Goal: Transaction & Acquisition: Book appointment/travel/reservation

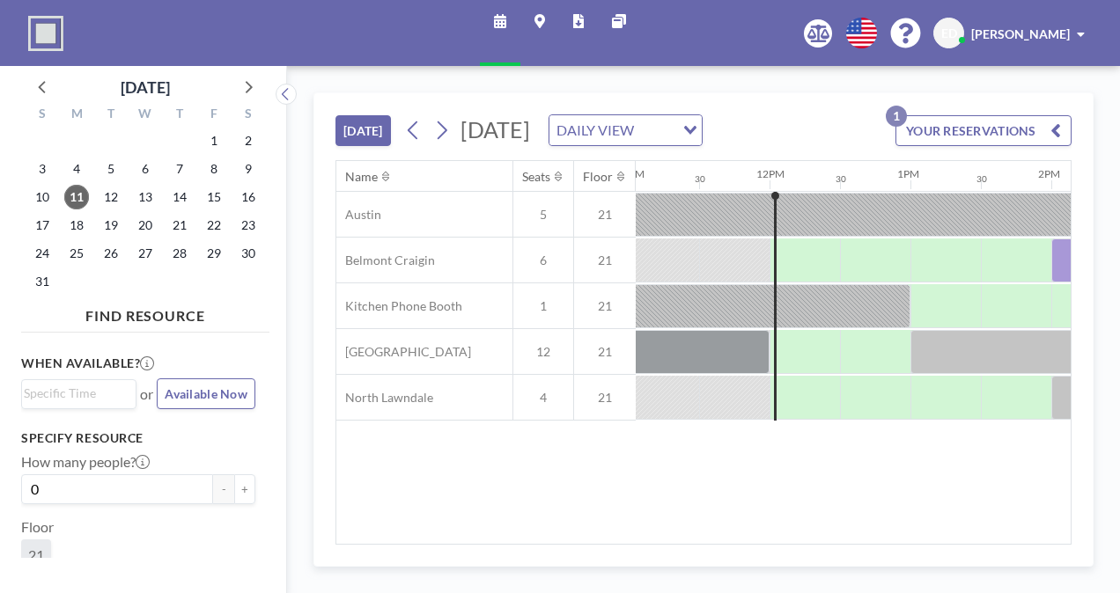
scroll to position [0, 1558]
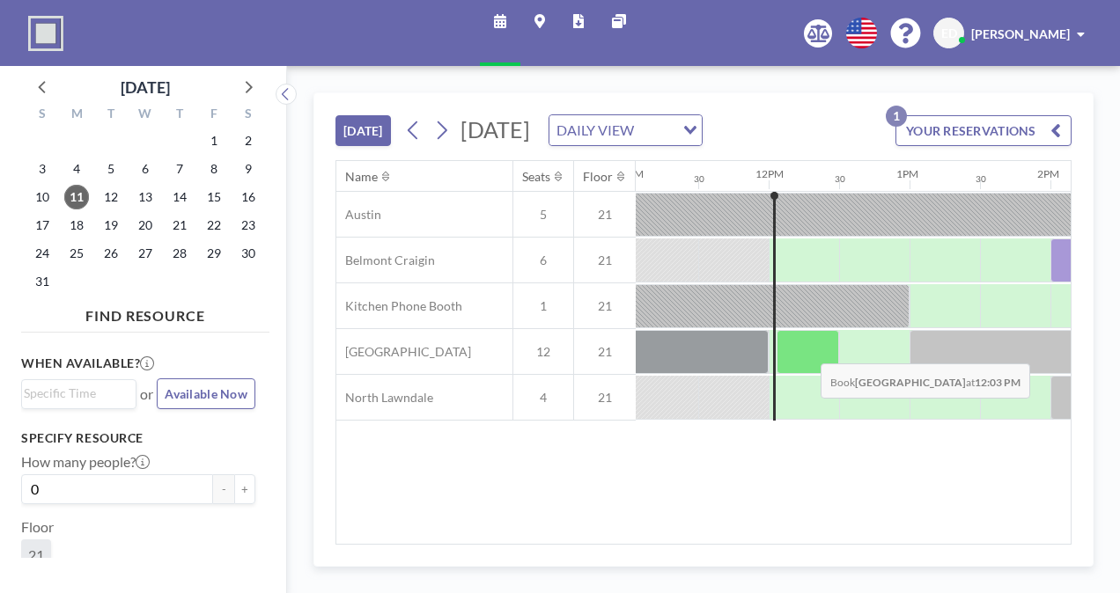
click at [807, 348] on div at bounding box center [808, 352] width 63 height 44
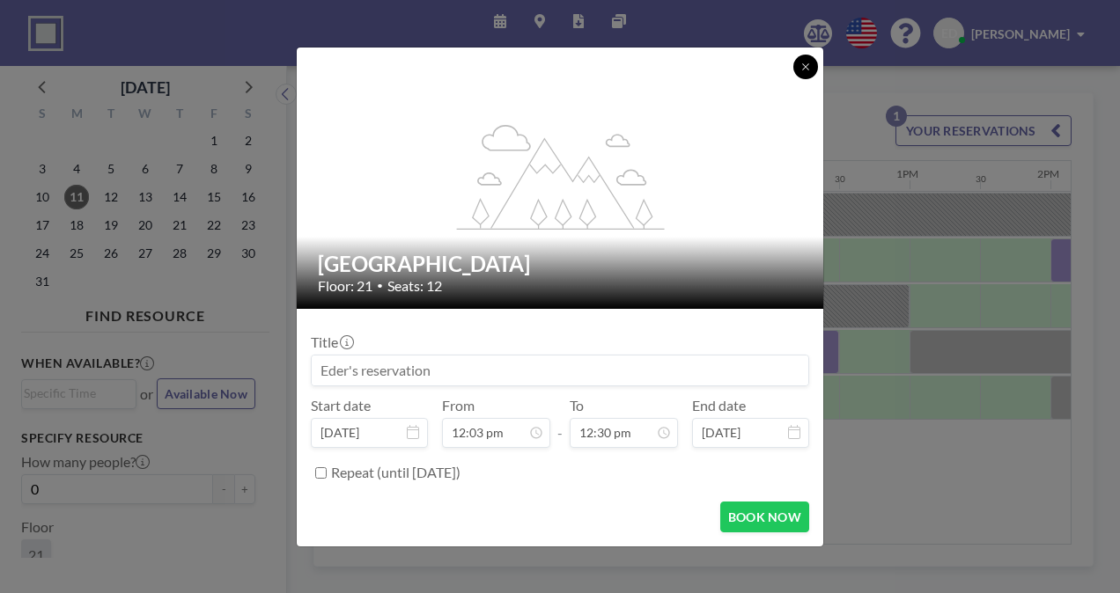
click at [805, 62] on icon at bounding box center [805, 67] width 11 height 11
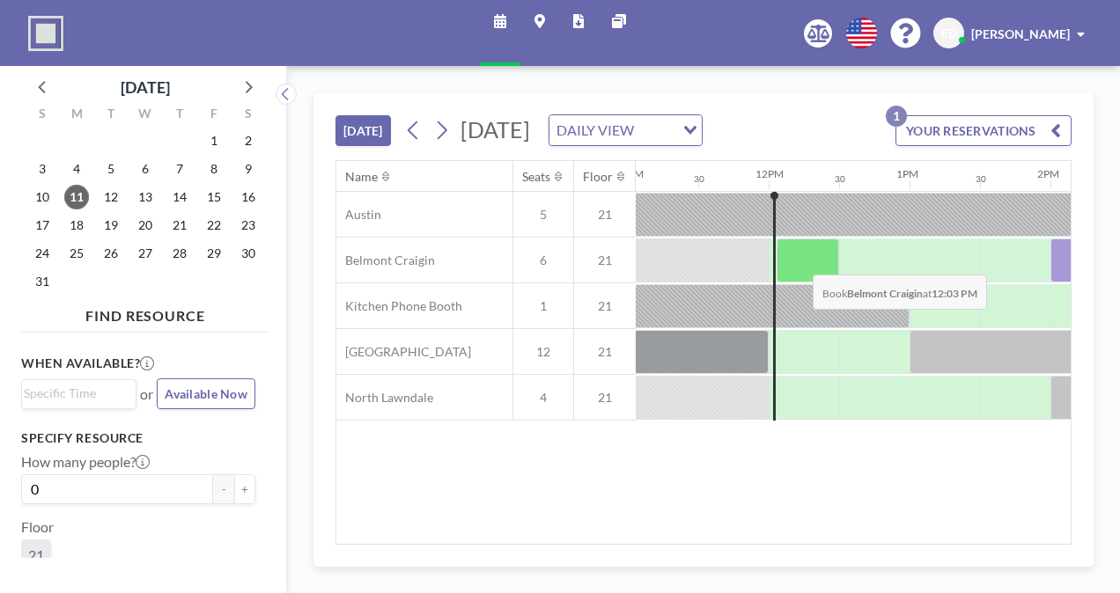
click at [800, 260] on div at bounding box center [808, 261] width 63 height 44
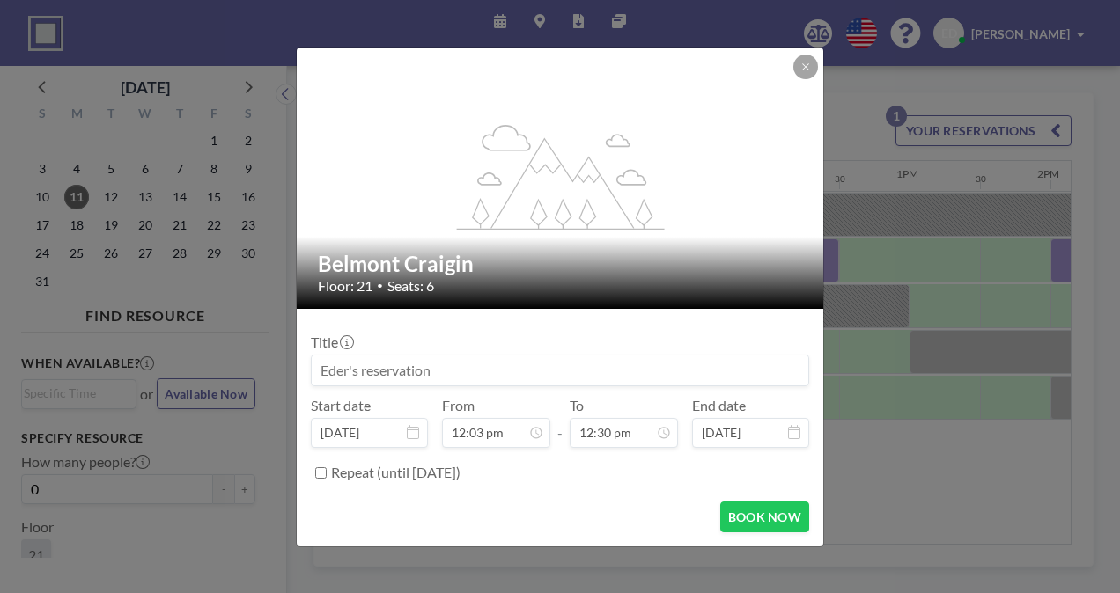
drag, startPoint x: 597, startPoint y: 374, endPoint x: 273, endPoint y: 293, distance: 334.0
click at [273, 293] on div "flex-grow: 1.2; Belmont Craigin Floor: 21 • Seats: 6 Title Start date [DATE] Fr…" at bounding box center [560, 296] width 1120 height 593
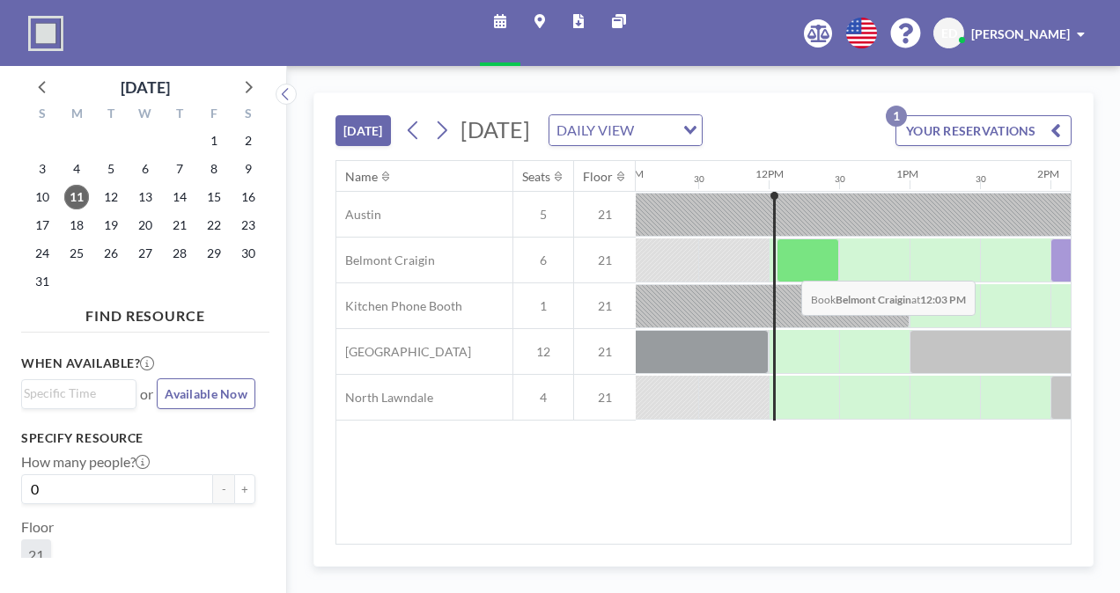
click at [787, 266] on div at bounding box center [808, 261] width 63 height 44
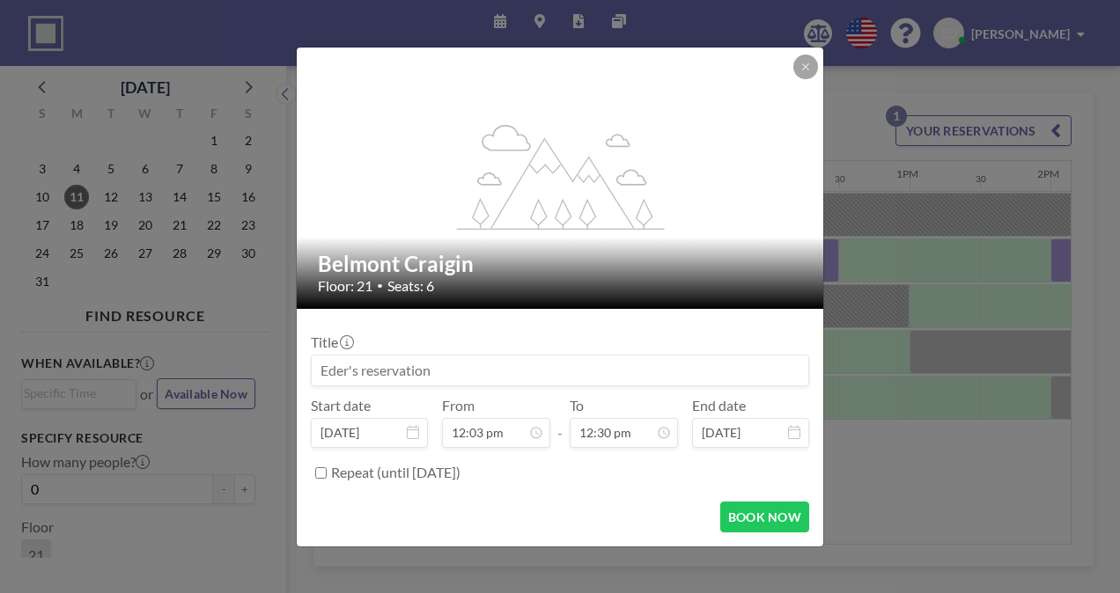
click at [418, 365] on input at bounding box center [560, 371] width 497 height 30
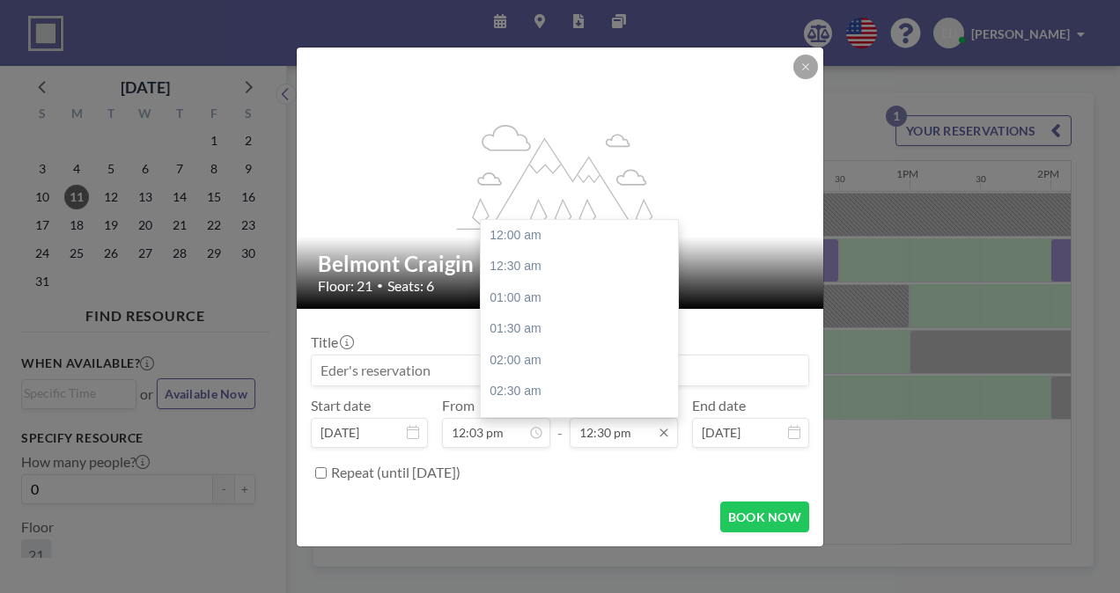
scroll to position [784, 0]
click at [602, 433] on input "12:30 pm" at bounding box center [624, 433] width 108 height 30
click at [608, 433] on input "12:30 pm" at bounding box center [624, 433] width 108 height 30
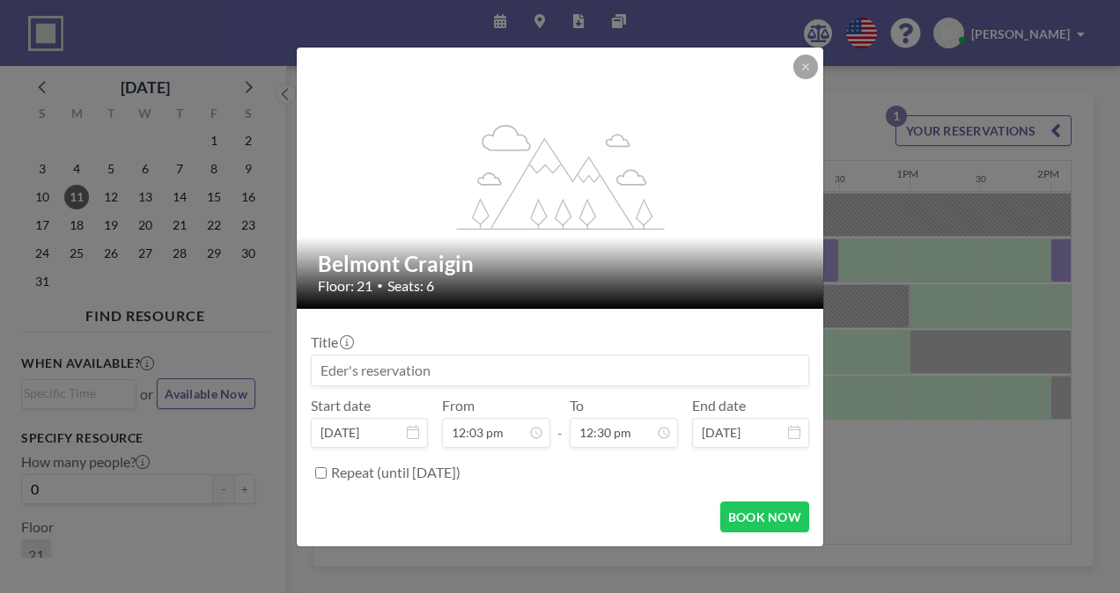
click at [598, 526] on div "BOOK NOW" at bounding box center [560, 517] width 498 height 31
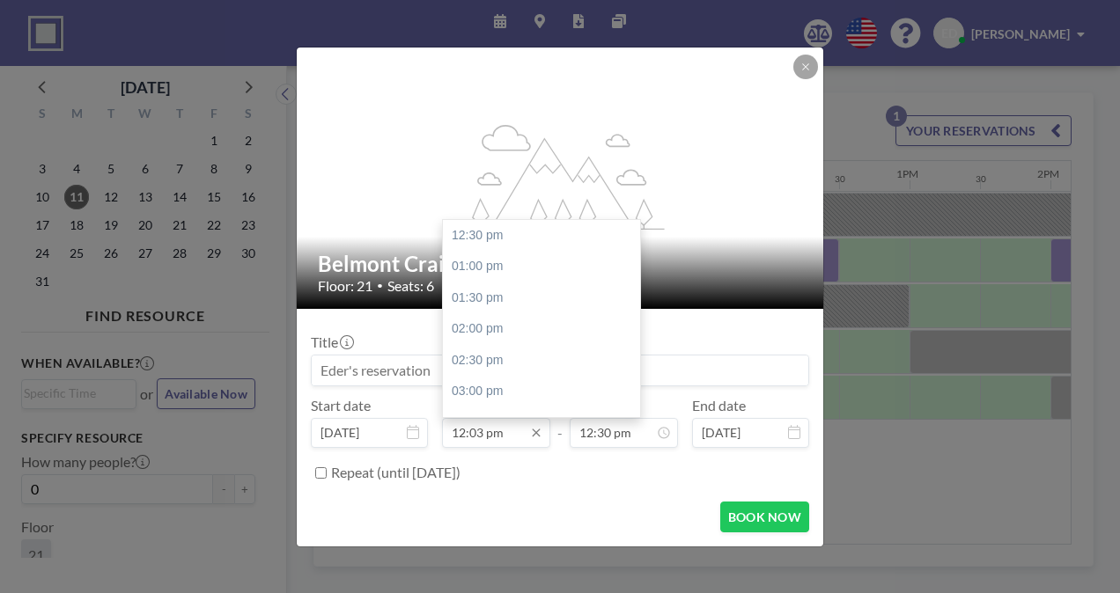
click at [501, 432] on input "12:03 pm" at bounding box center [496, 433] width 108 height 30
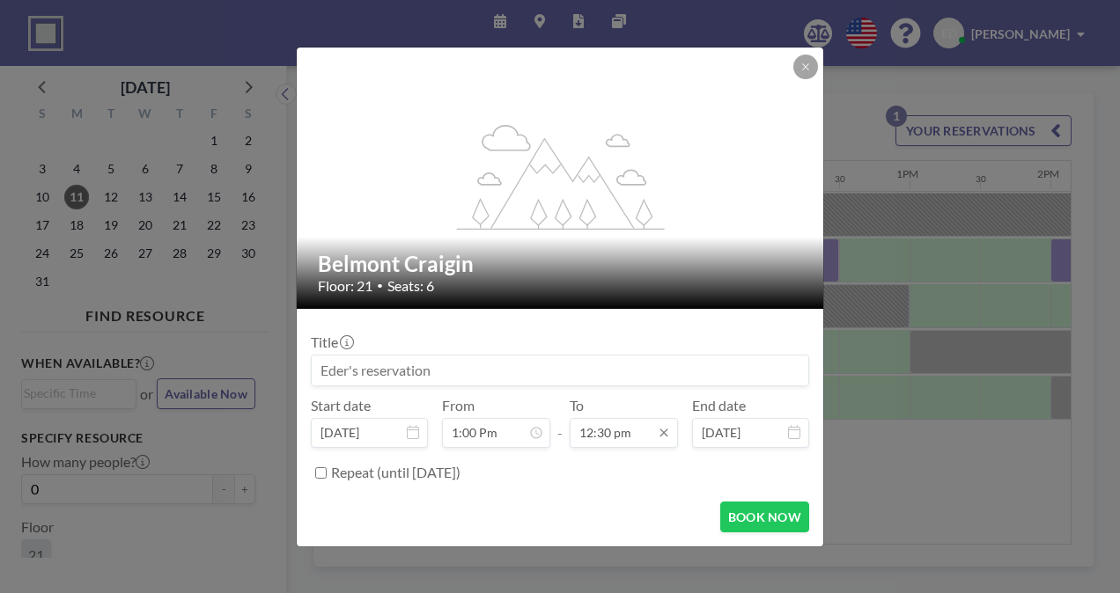
type input "12:03 pm"
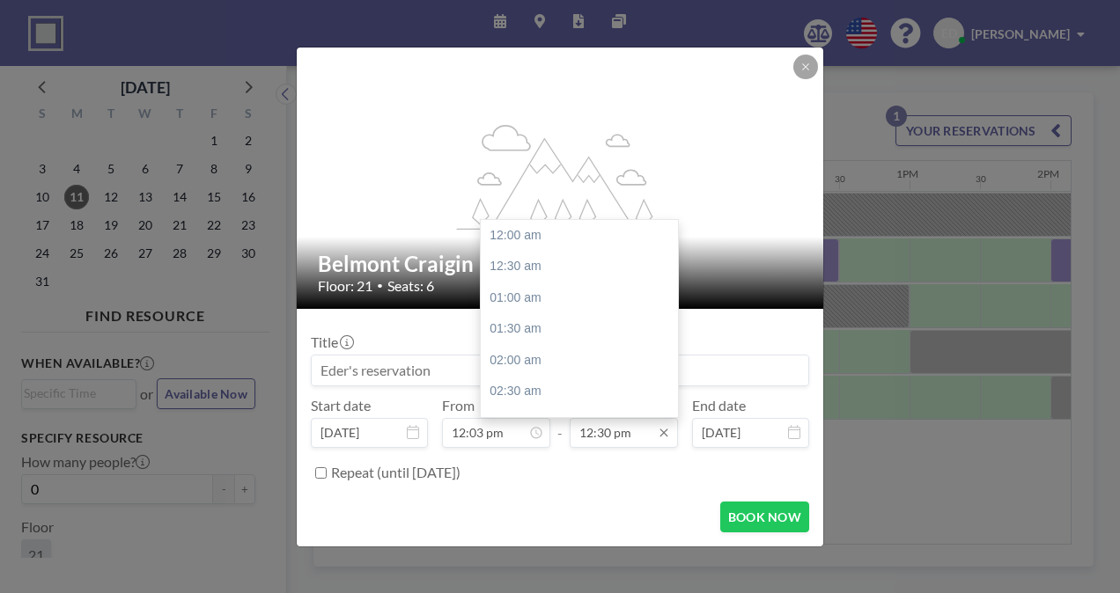
click at [595, 430] on input "12:30 pm" at bounding box center [624, 433] width 108 height 30
click at [643, 444] on input "12:30 pm" at bounding box center [624, 433] width 108 height 30
click at [536, 264] on div "01:00 pm" at bounding box center [584, 267] width 206 height 32
type input "01:00 pm"
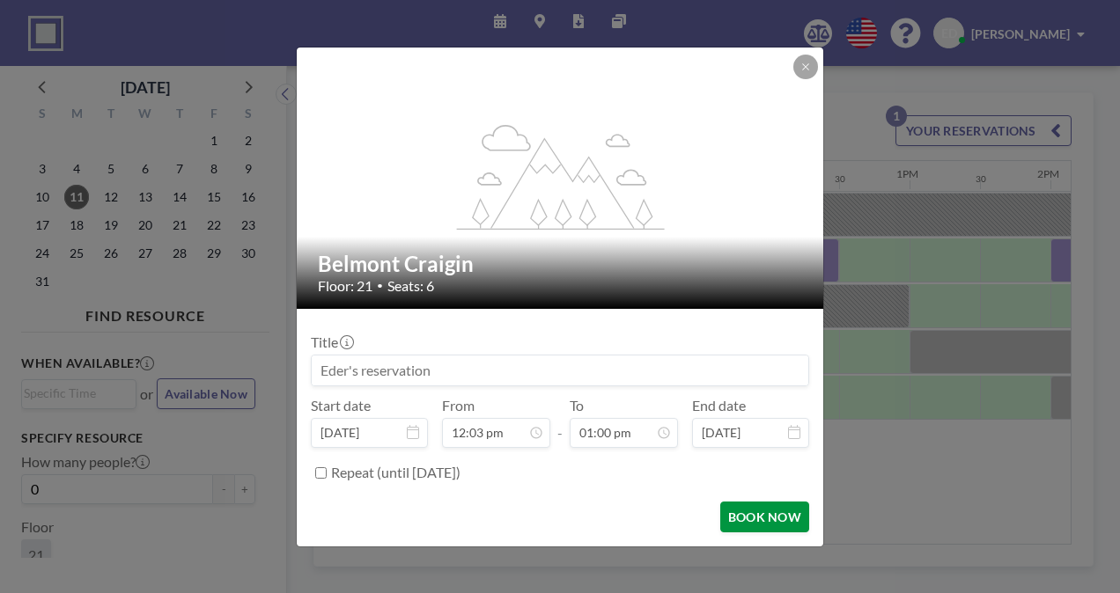
click at [740, 518] on button "BOOK NOW" at bounding box center [764, 517] width 89 height 31
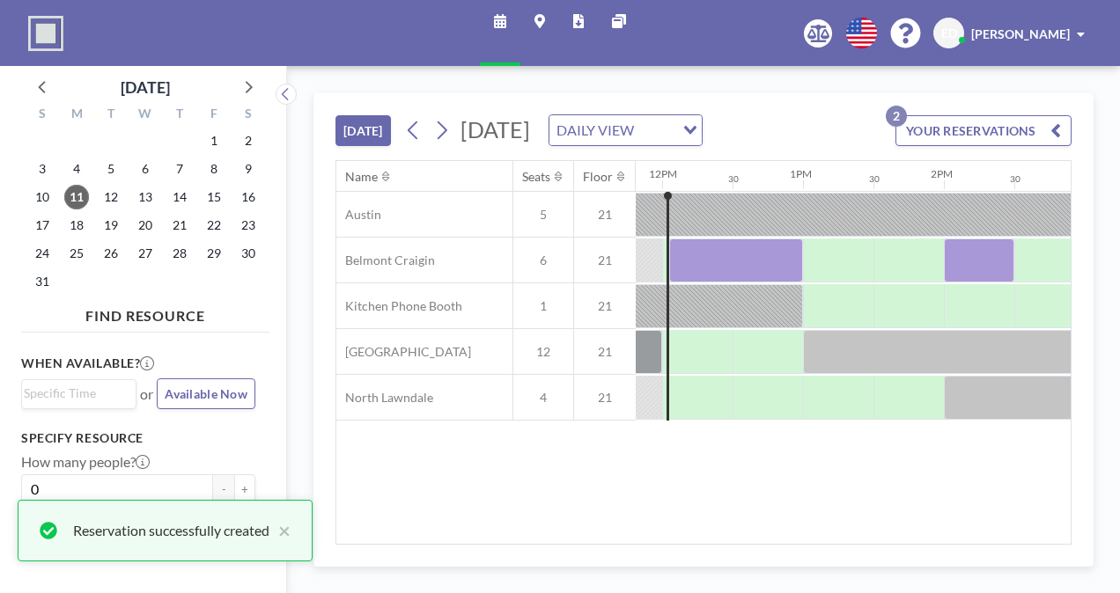
scroll to position [0, 1665]
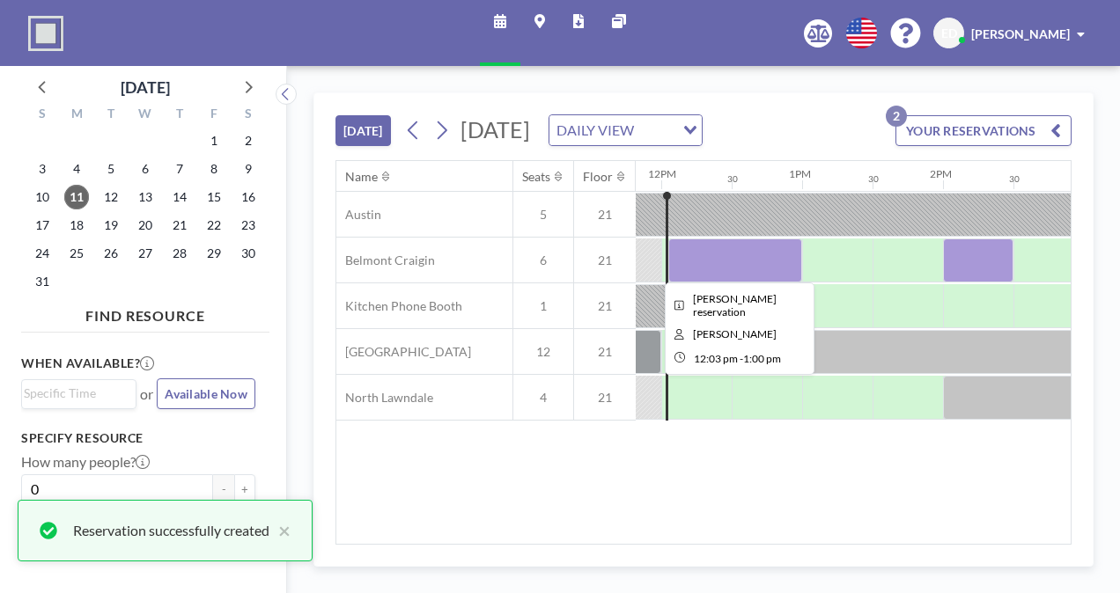
click at [719, 269] on div at bounding box center [735, 261] width 134 height 44
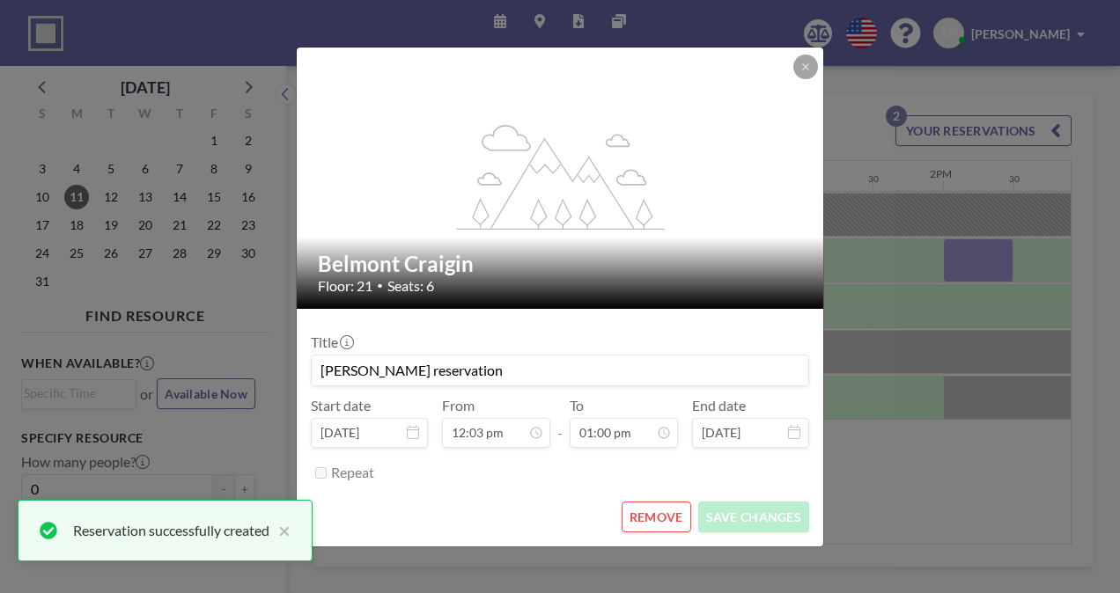
click at [646, 510] on button "REMOVE" at bounding box center [657, 517] width 70 height 31
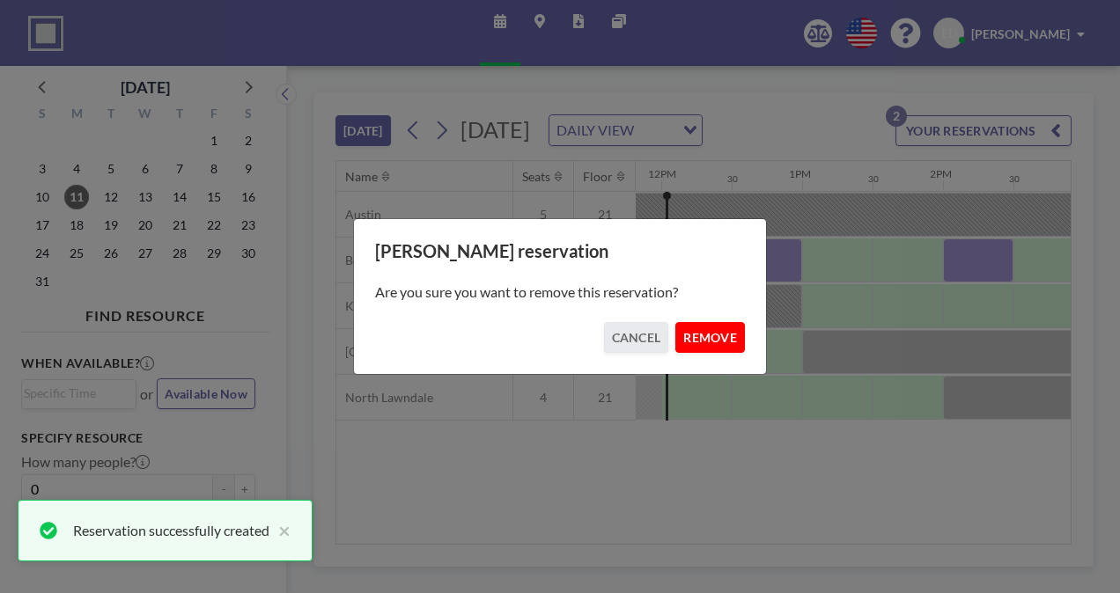
click at [702, 348] on button "REMOVE" at bounding box center [710, 337] width 70 height 31
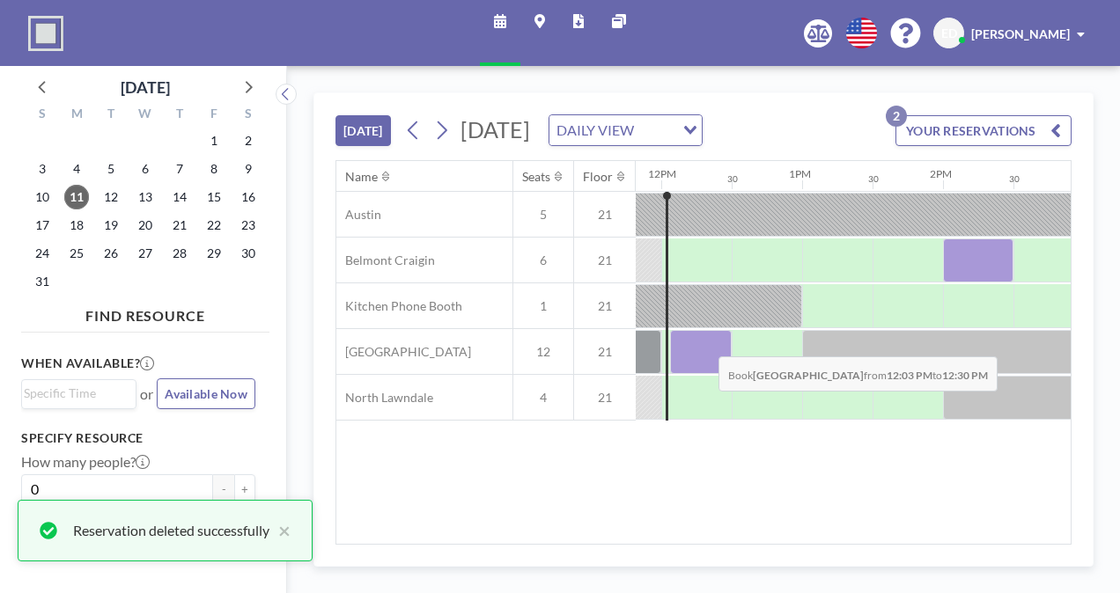
click at [704, 342] on div at bounding box center [701, 352] width 62 height 44
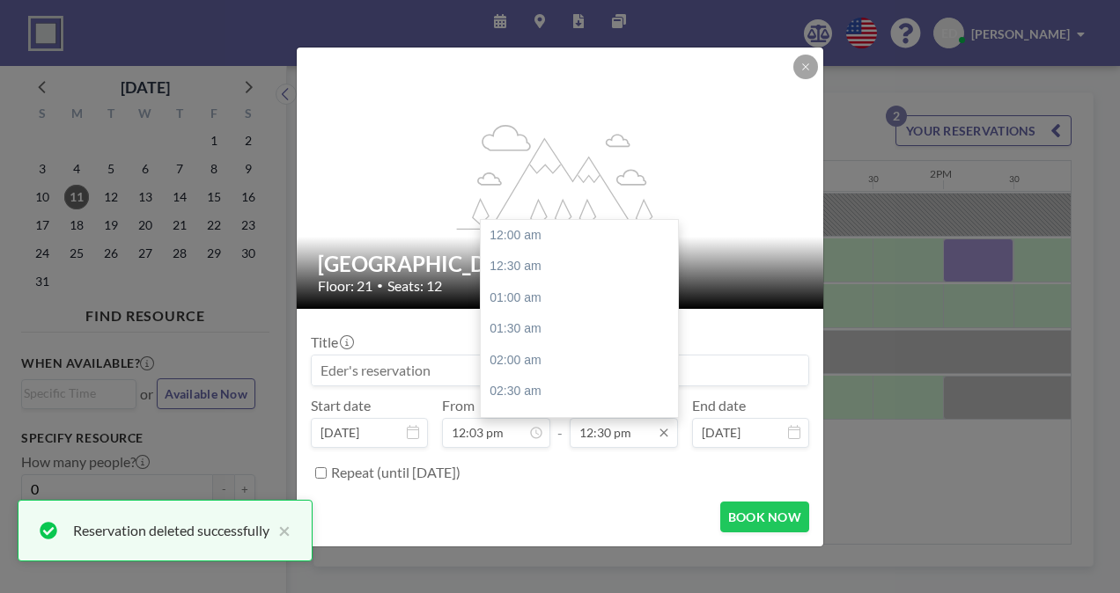
scroll to position [784, 0]
click at [616, 432] on input "12:30 pm" at bounding box center [624, 433] width 108 height 30
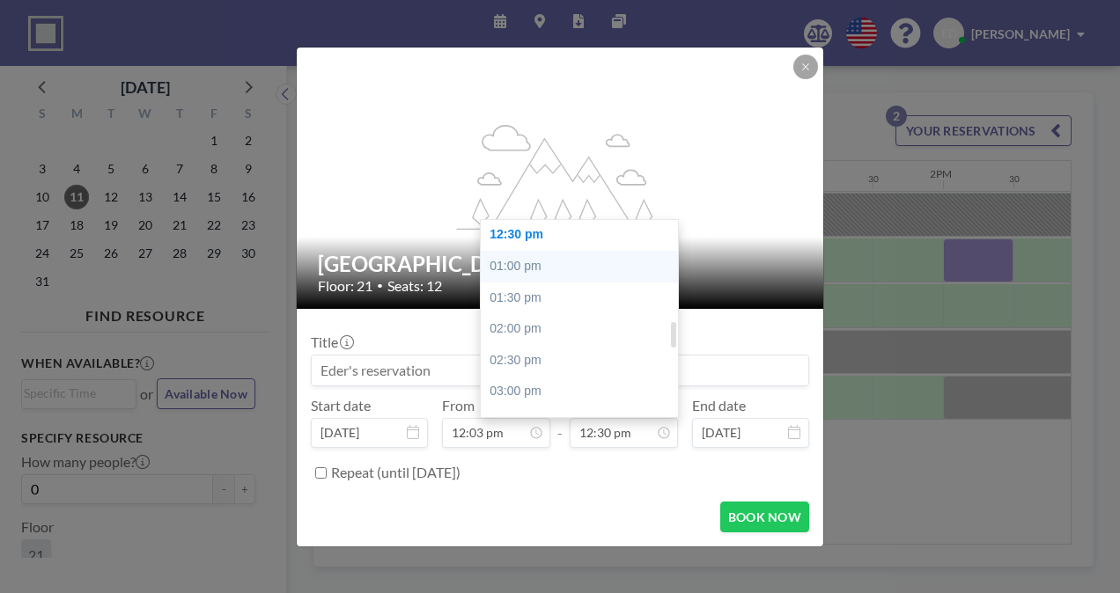
click at [519, 276] on div "01:00 pm" at bounding box center [584, 267] width 206 height 32
type input "01:00 pm"
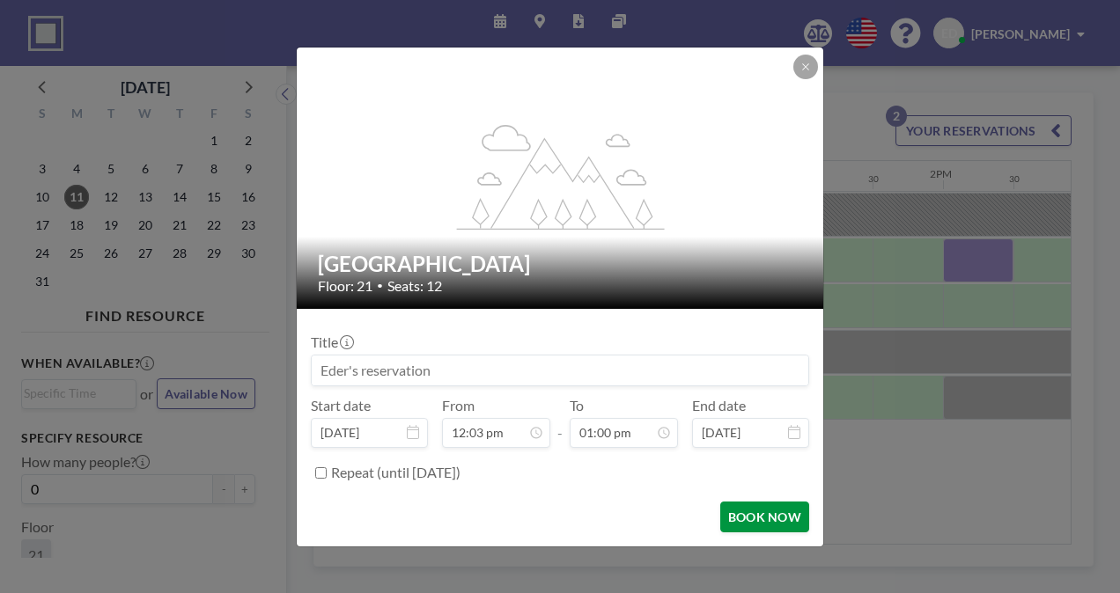
click at [741, 527] on button "BOOK NOW" at bounding box center [764, 517] width 89 height 31
